Goal: Task Accomplishment & Management: Manage account settings

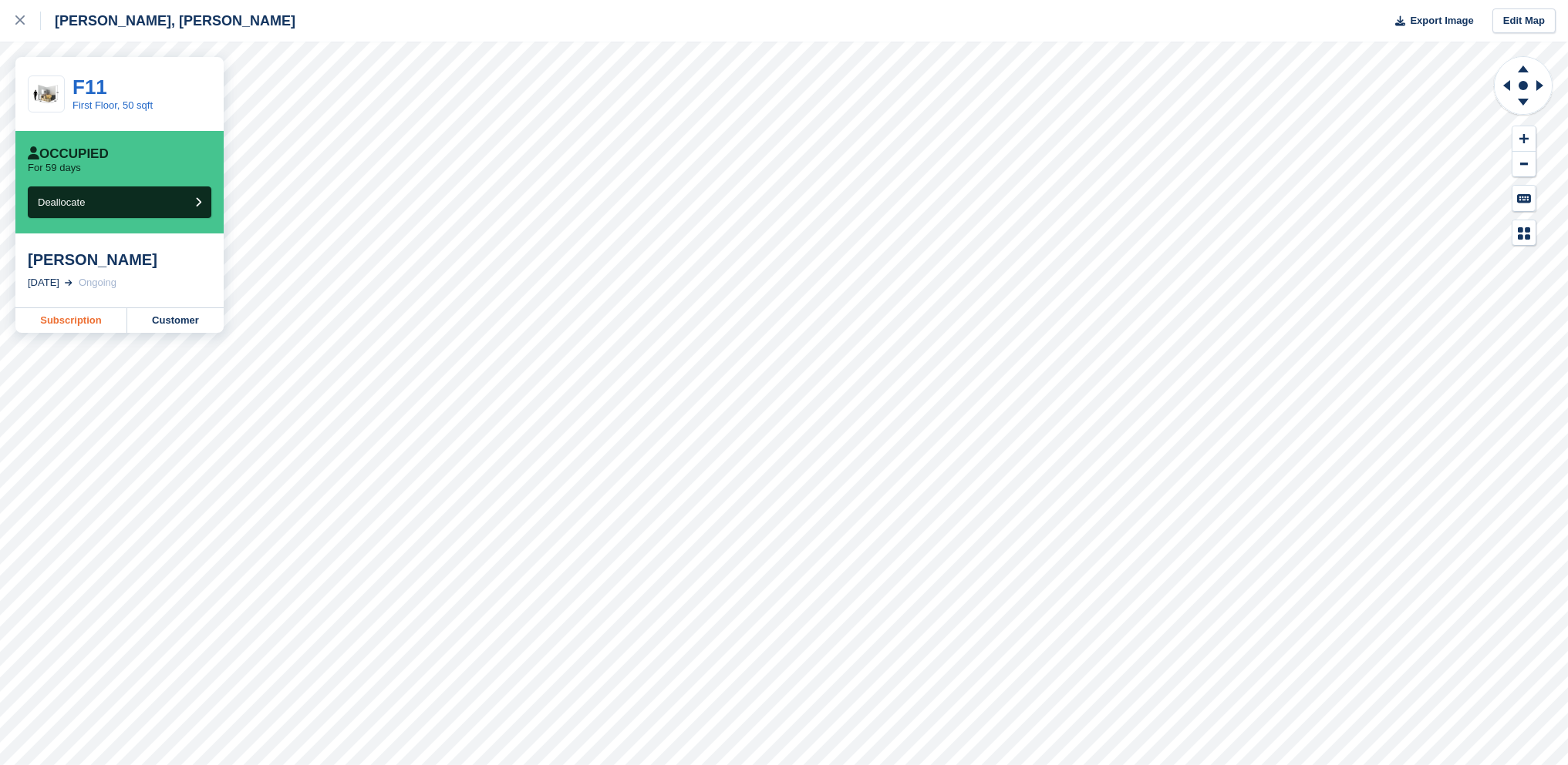
click at [92, 322] on link "Subscription" at bounding box center [71, 320] width 112 height 25
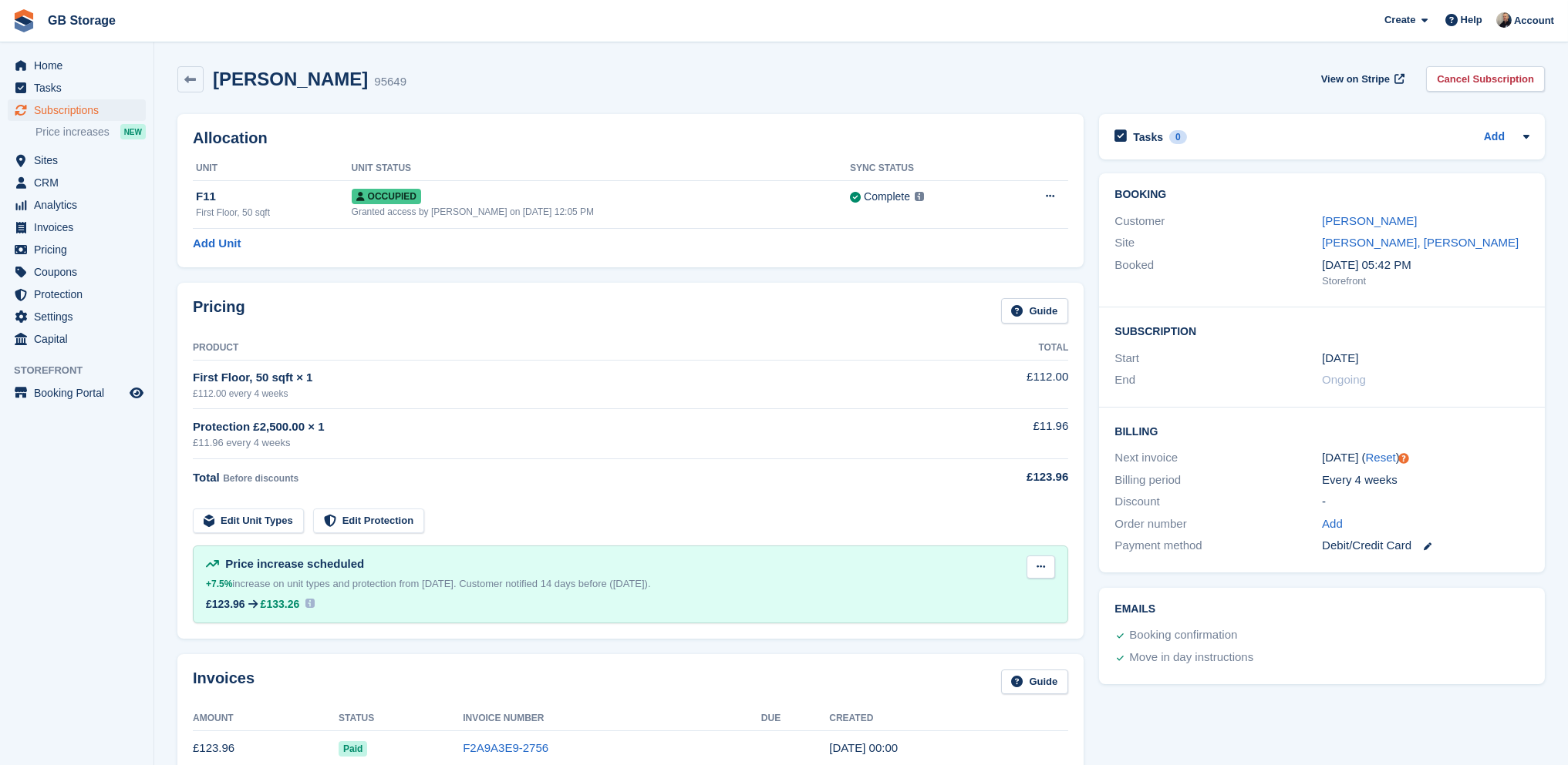
click at [1039, 575] on button at bounding box center [1041, 566] width 29 height 23
click at [1009, 623] on p "Delete next increase" at bounding box center [980, 631] width 134 height 20
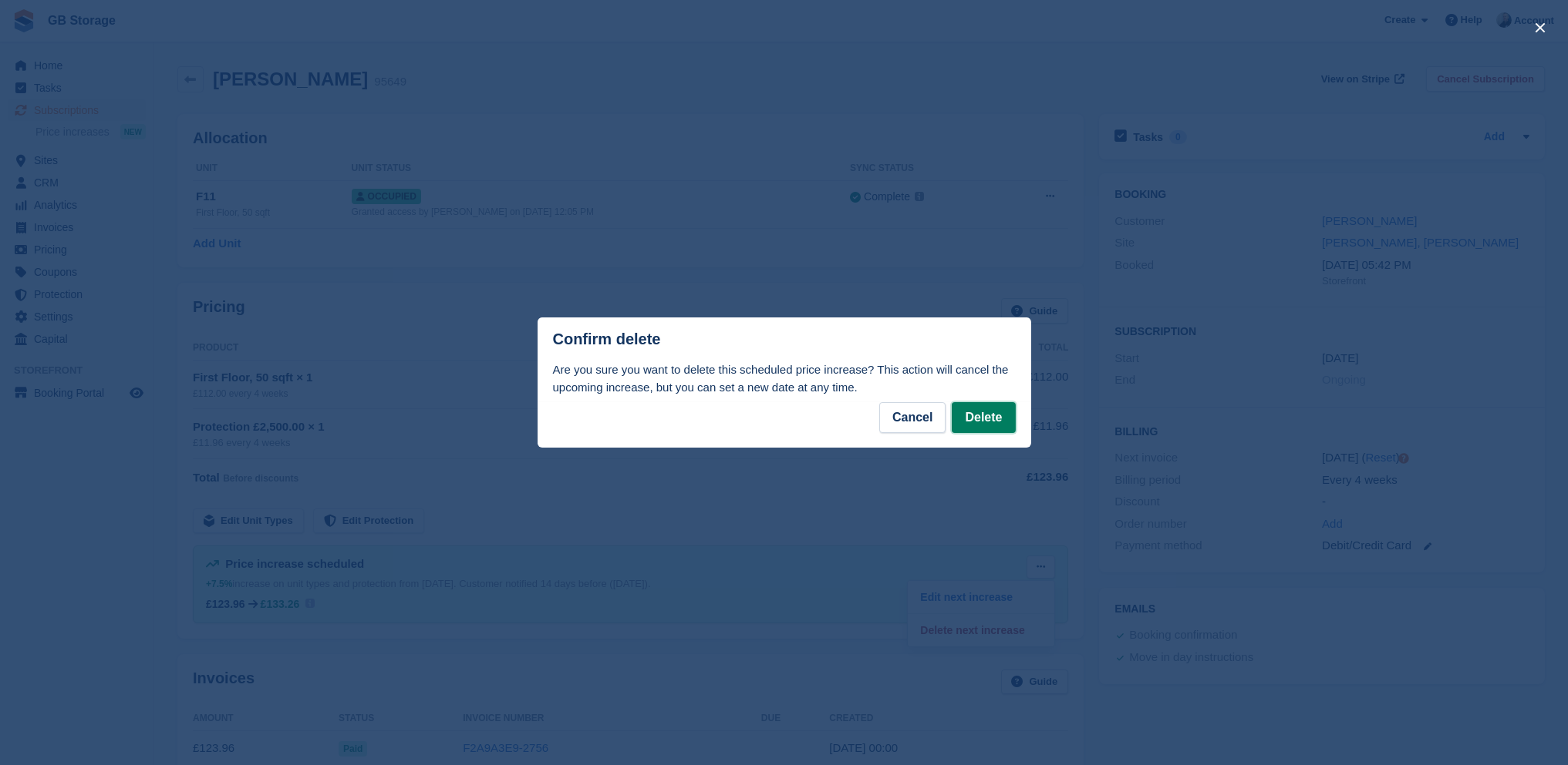
click at [975, 417] on button "Delete" at bounding box center [983, 418] width 63 height 30
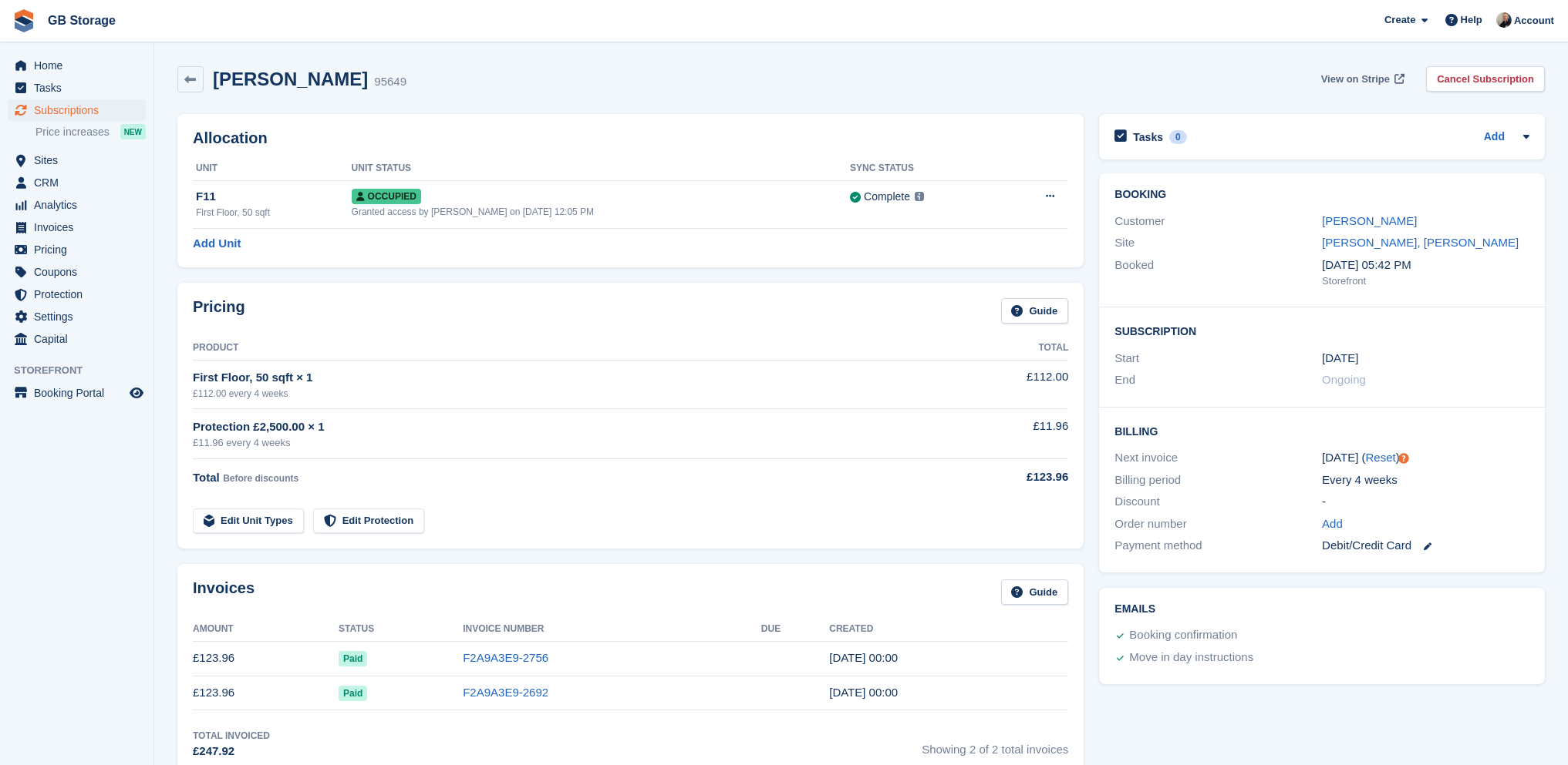
click at [1378, 82] on span "View on Stripe" at bounding box center [1355, 79] width 69 height 15
